Goal: Find specific page/section: Find specific page/section

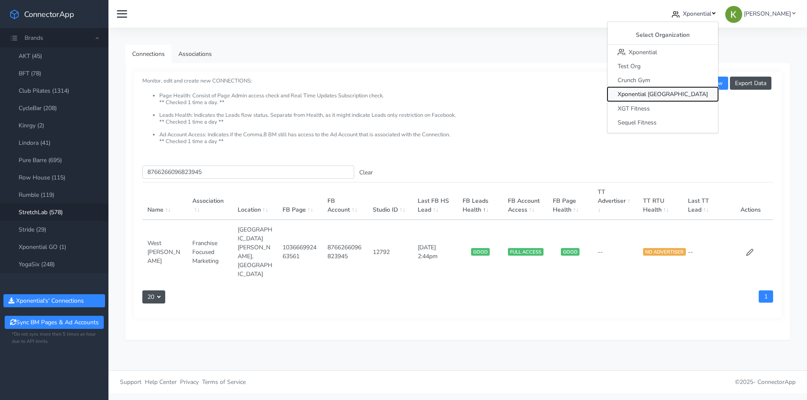
click at [689, 92] on span "Xponential [GEOGRAPHIC_DATA]" at bounding box center [662, 95] width 90 height 8
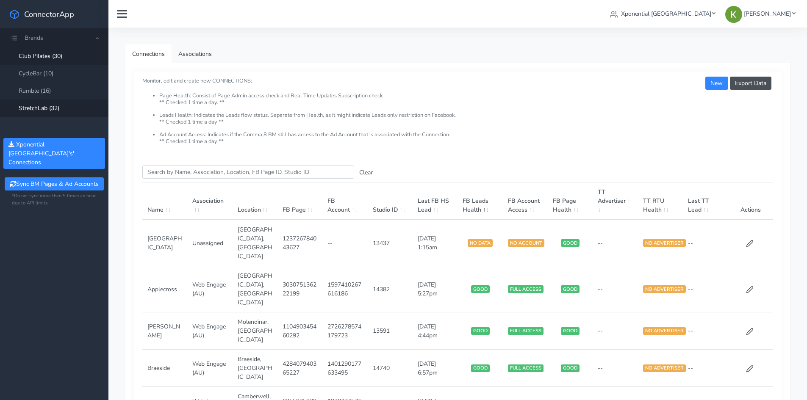
click at [65, 105] on link "StretchLab (32)" at bounding box center [54, 108] width 108 height 17
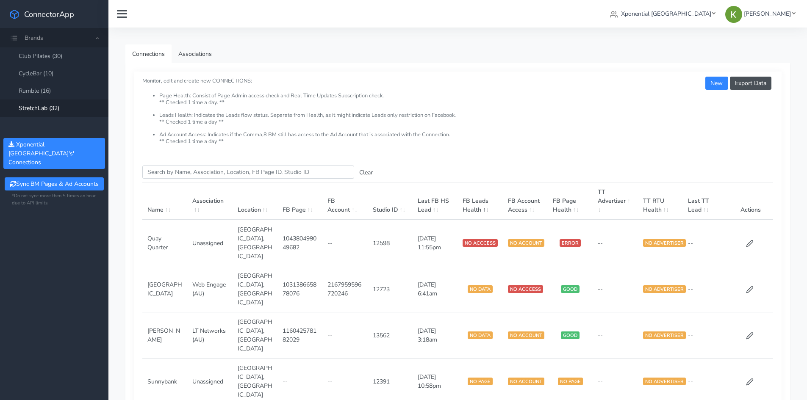
click at [204, 168] on input "Search this table" at bounding box center [248, 172] width 212 height 13
paste input "515980030718215"
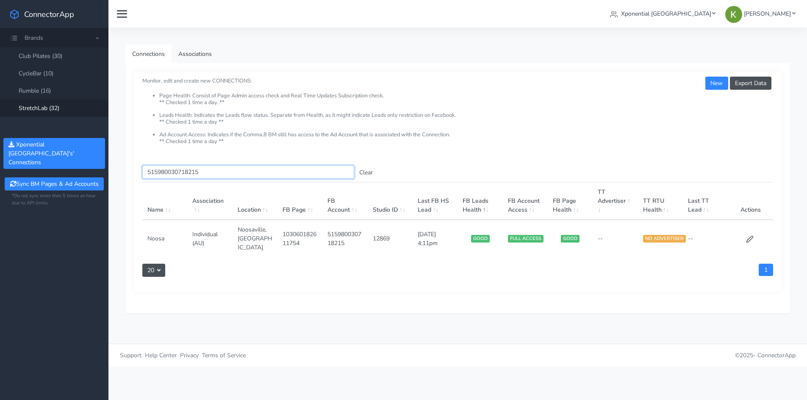
type input "515980030718215"
